Goal: Task Accomplishment & Management: Manage account settings

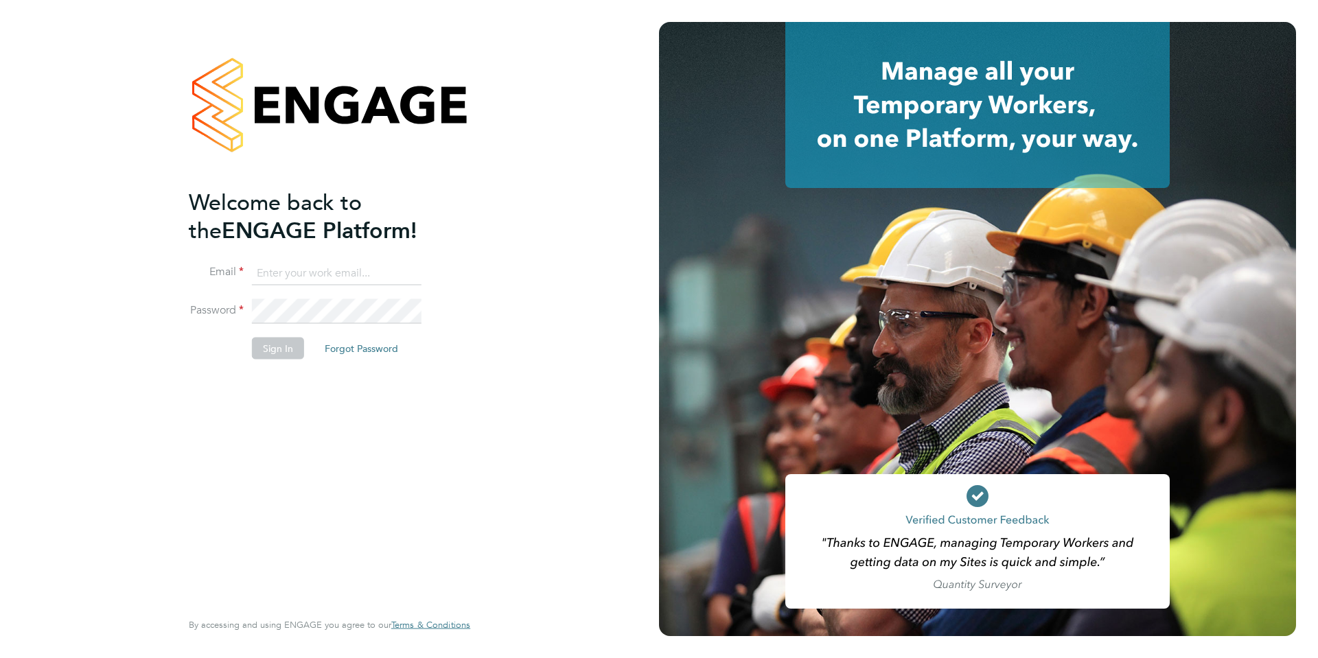
click at [316, 275] on input at bounding box center [337, 273] width 170 height 25
type input "[EMAIL_ADDRESS][DOMAIN_NAME]"
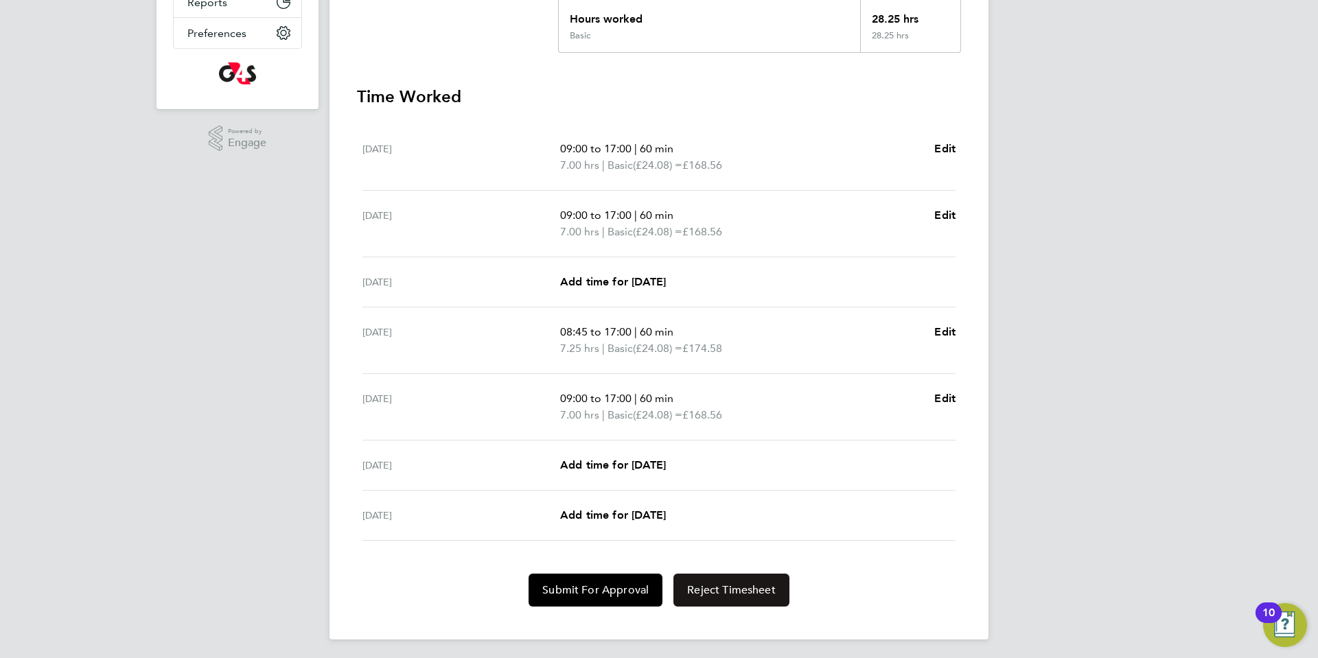
scroll to position [328, 0]
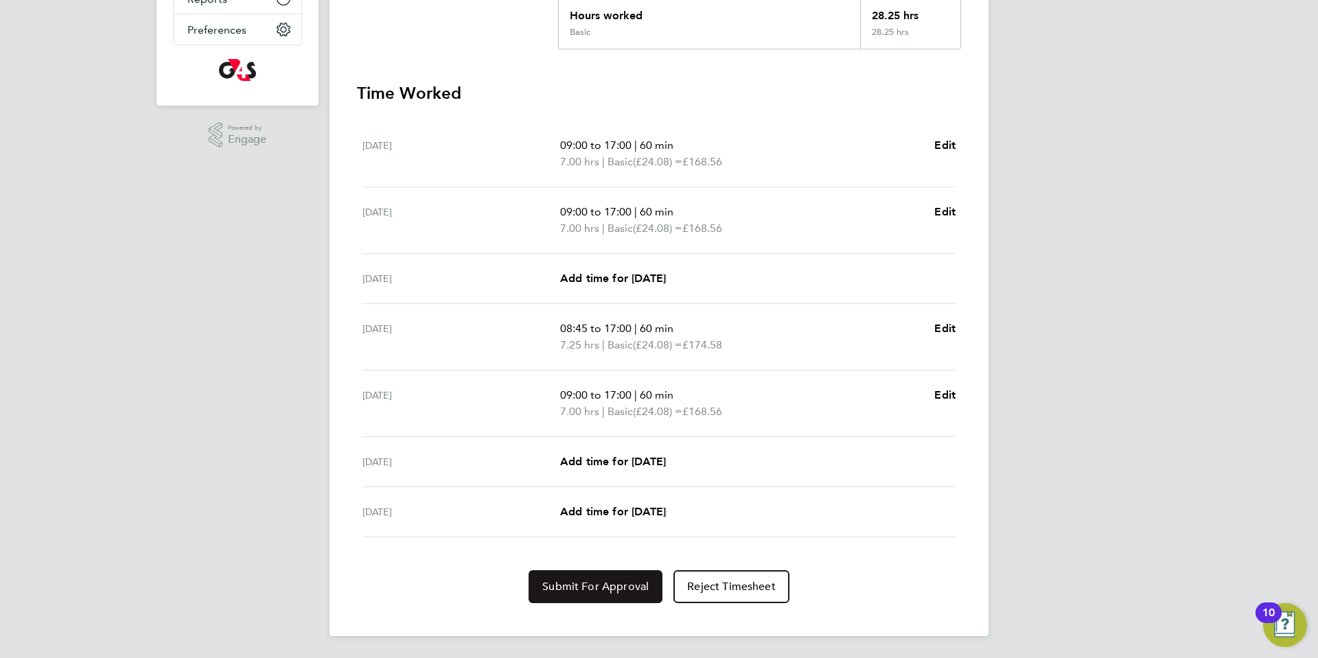
click at [579, 592] on span "Submit For Approval" at bounding box center [595, 587] width 106 height 14
click at [568, 594] on button "Approve Timesheet" at bounding box center [595, 586] width 128 height 33
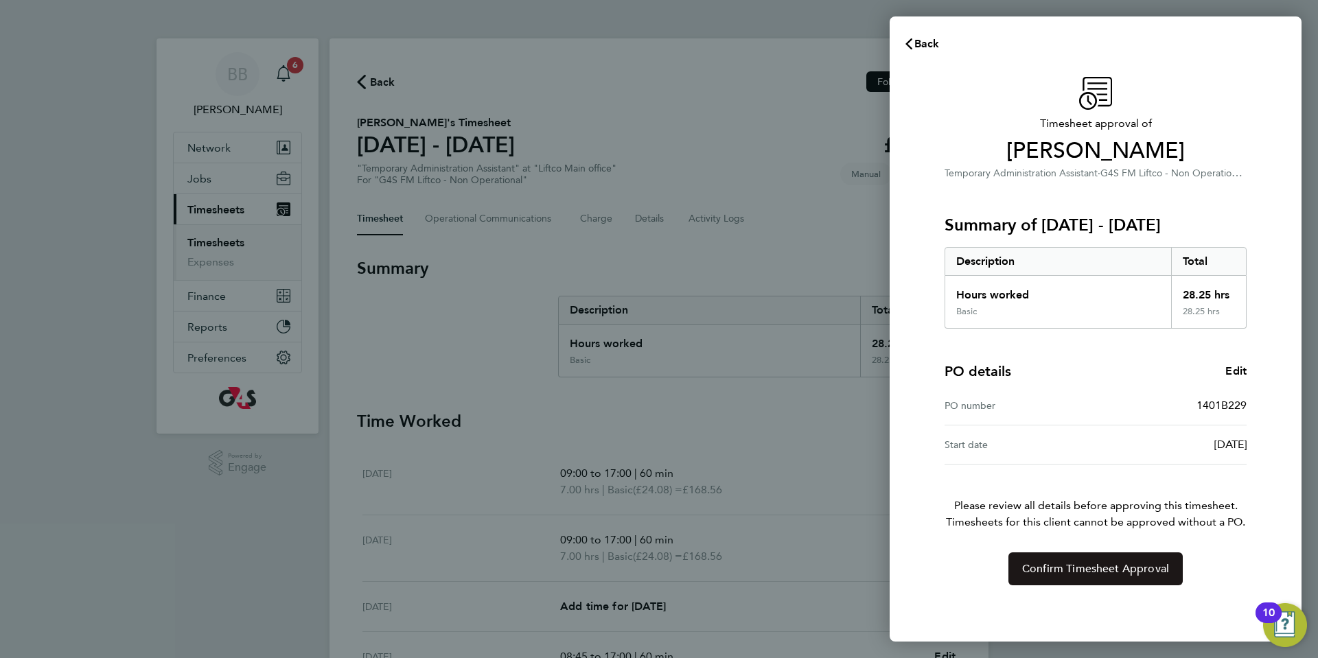
click at [1107, 576] on button "Confirm Timesheet Approval" at bounding box center [1095, 568] width 174 height 33
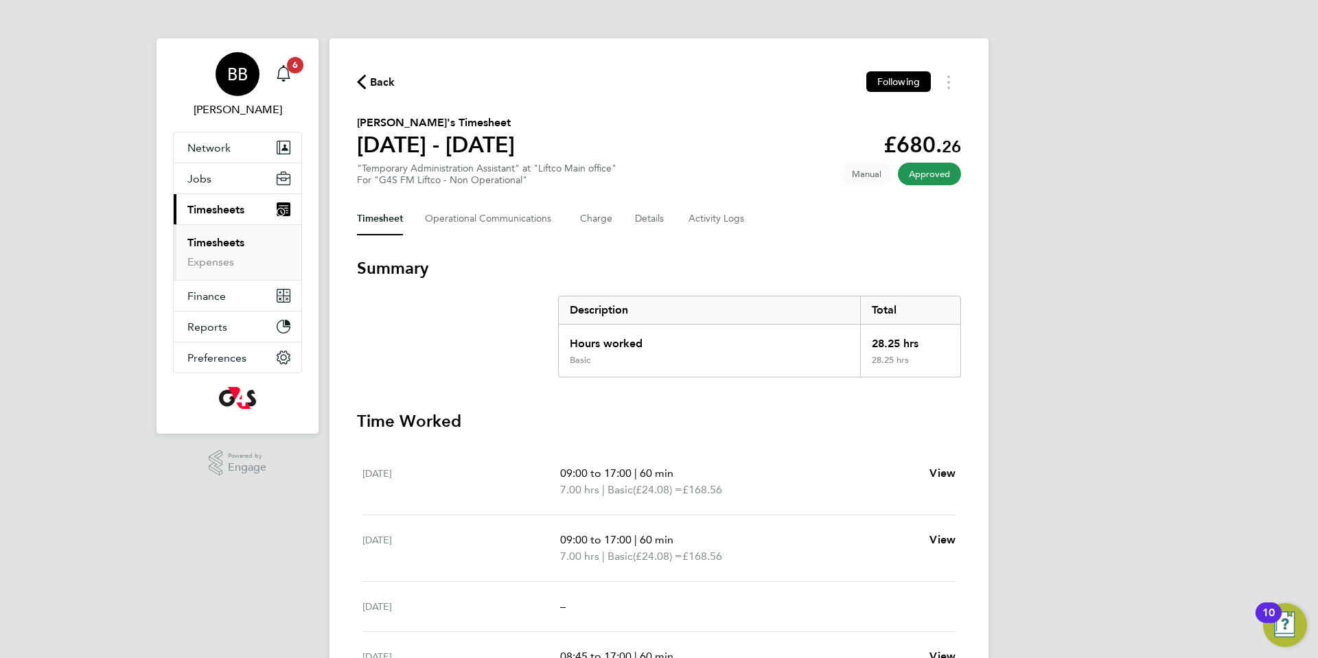
click at [250, 72] on div "BB" at bounding box center [237, 74] width 44 height 44
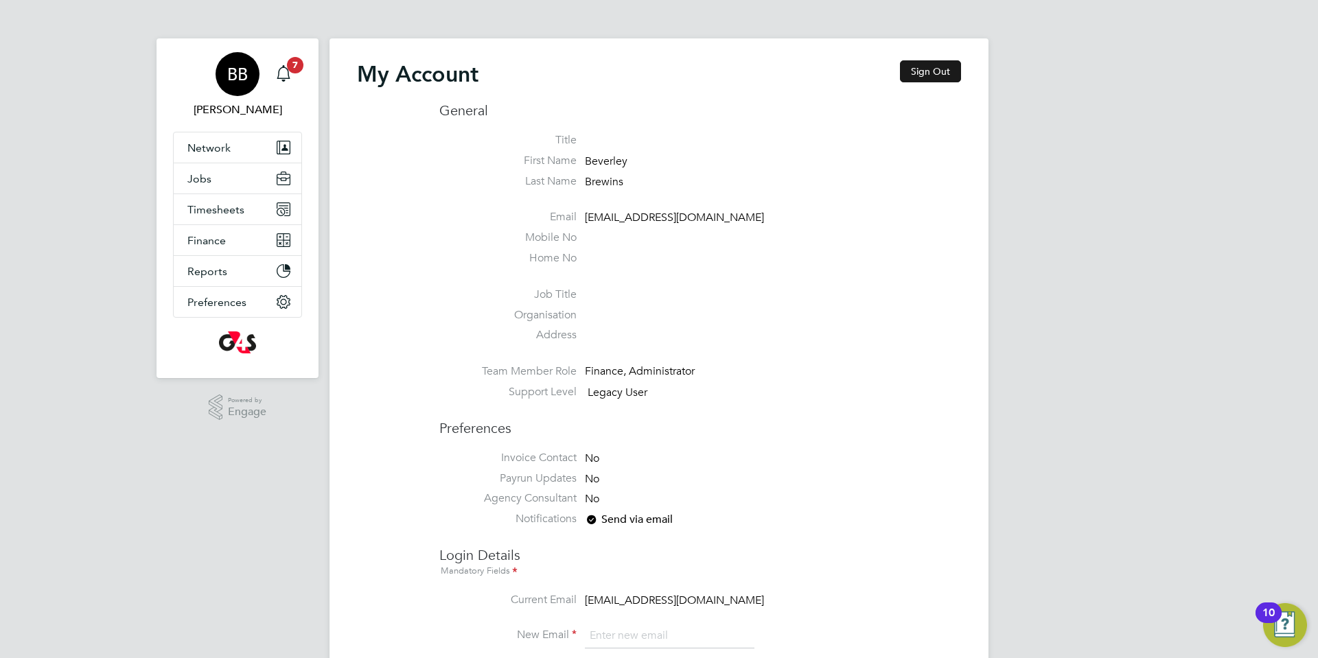
click at [944, 70] on button "Sign Out" at bounding box center [930, 71] width 61 height 22
